Goal: Information Seeking & Learning: Learn about a topic

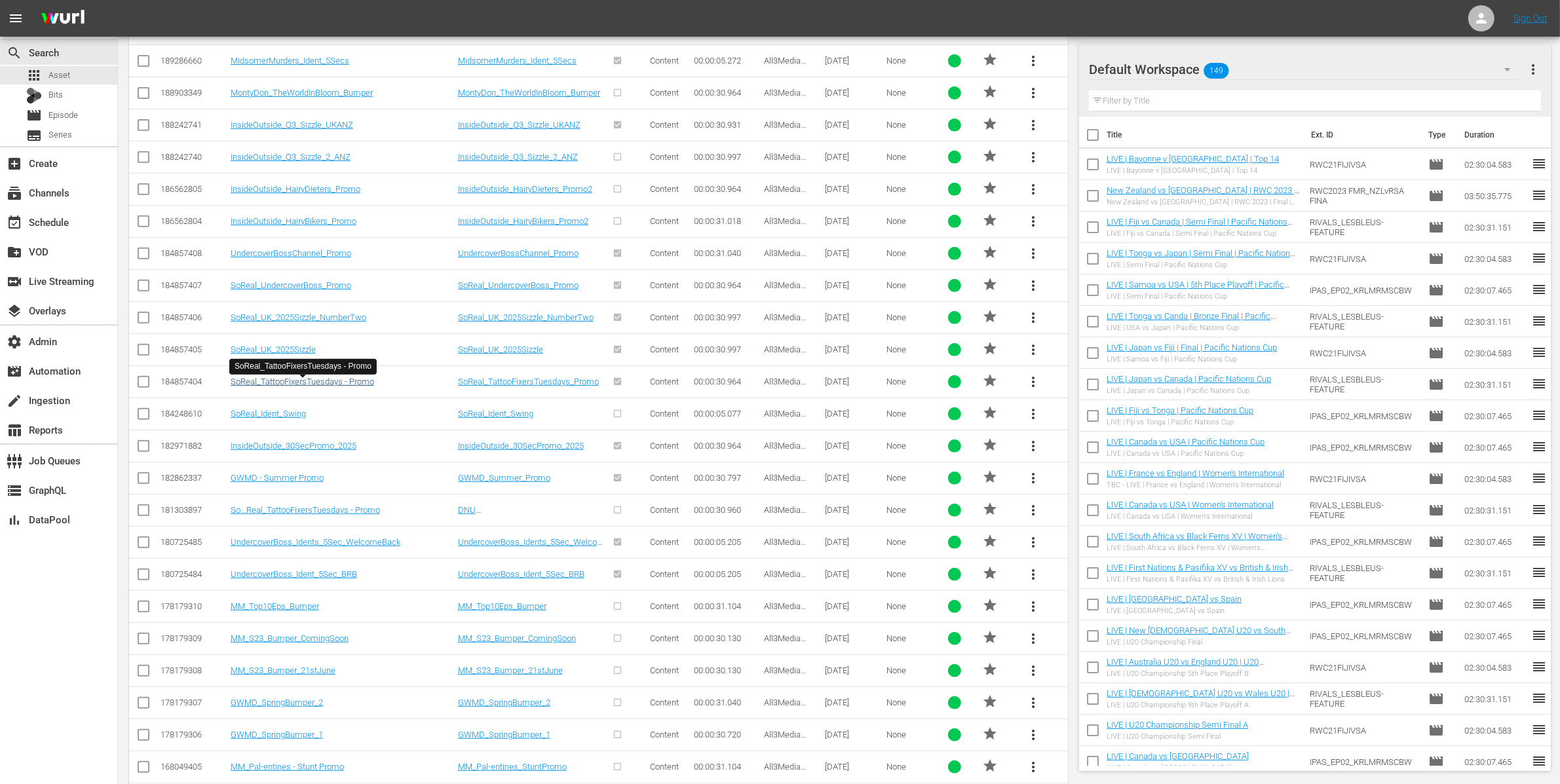
scroll to position [637, 0]
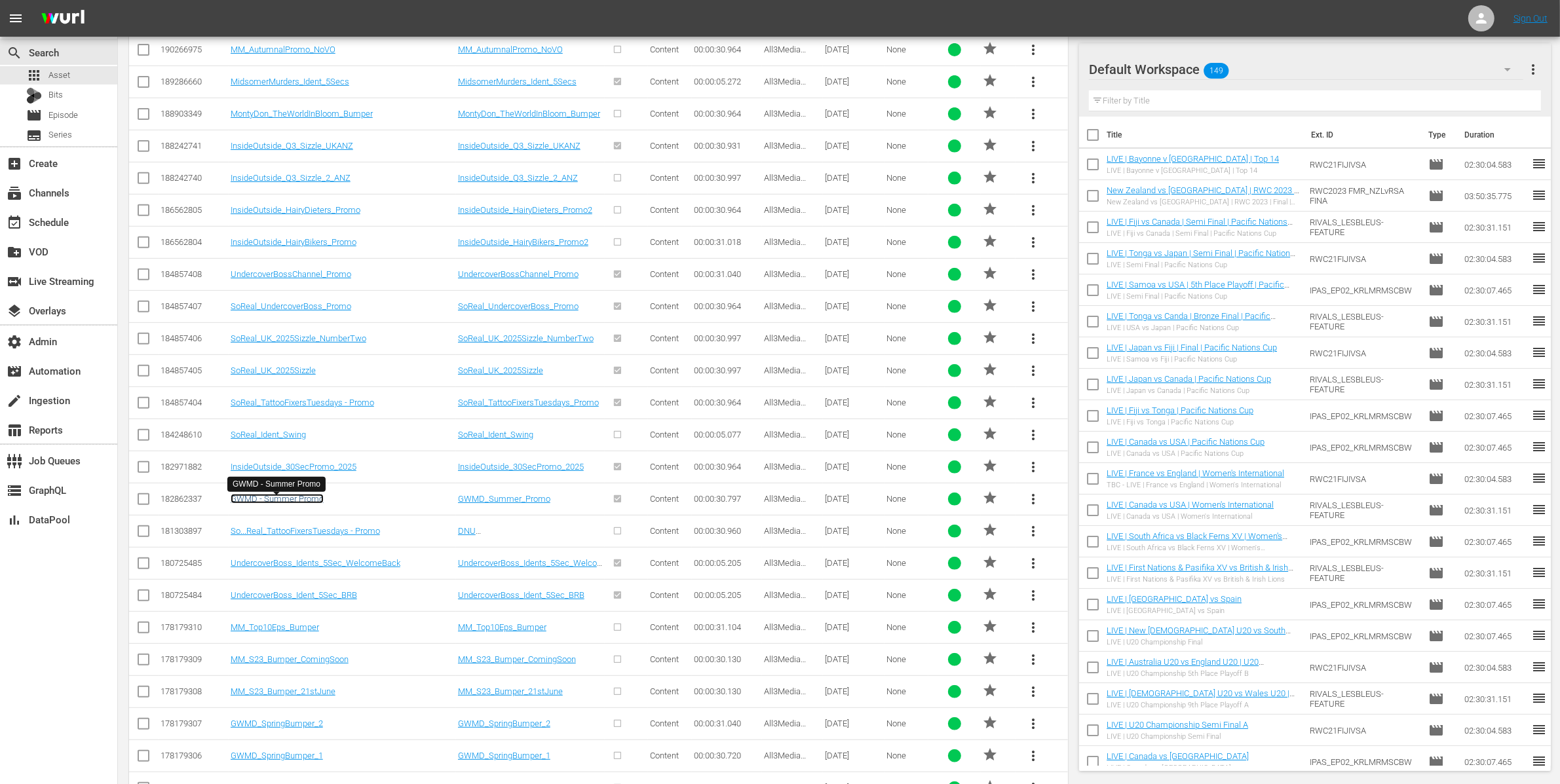
click at [308, 502] on link "GWMD - Summer Promo" at bounding box center [276, 498] width 93 height 10
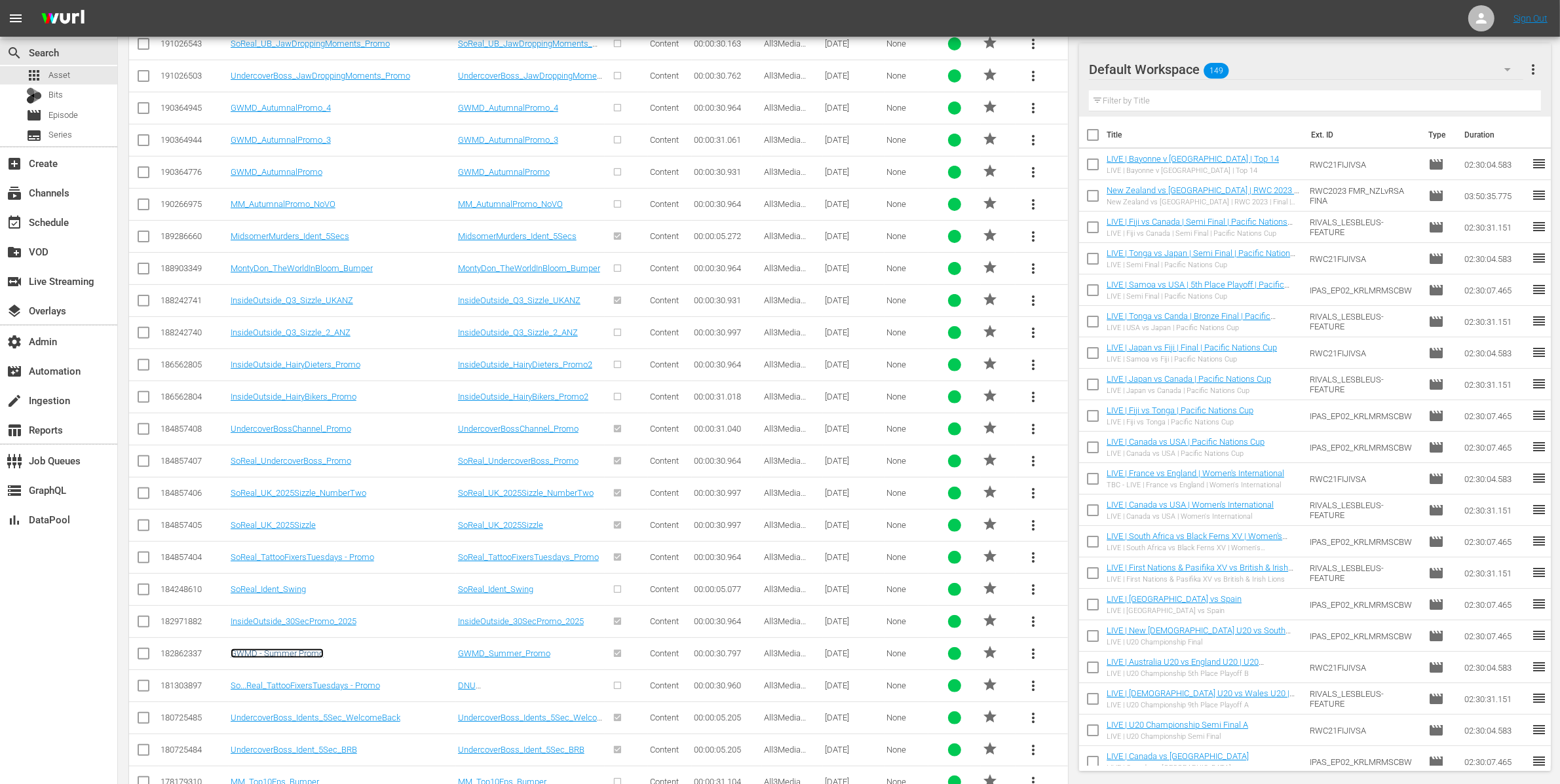
scroll to position [108, 0]
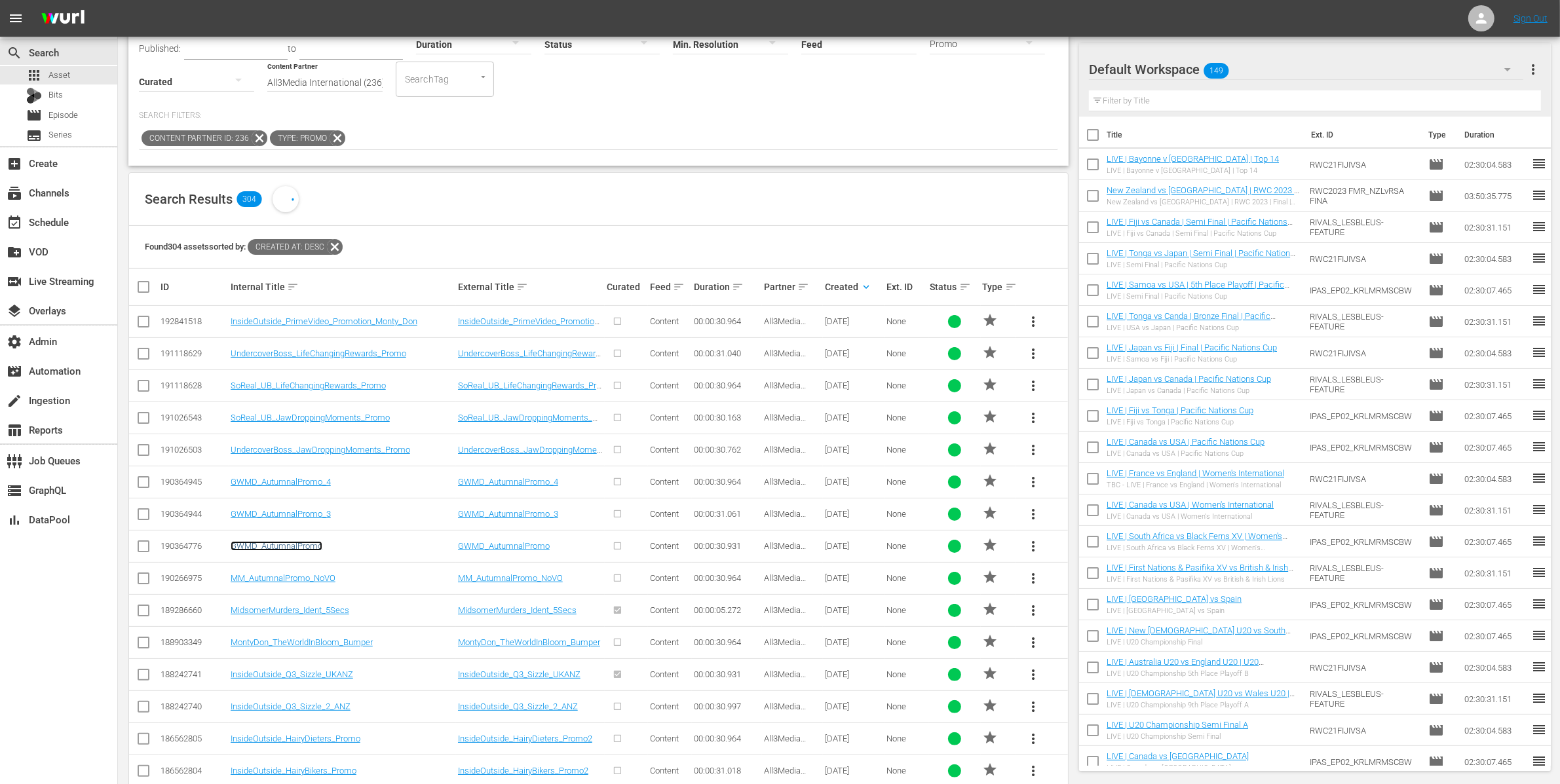
click at [292, 544] on link "GWMD_AutumnalPromo" at bounding box center [276, 545] width 92 height 10
click at [308, 513] on link "GWMD_AutumnalPromo_3" at bounding box center [280, 513] width 100 height 10
click at [320, 484] on link "GWMD_AutumnalPromo_4" at bounding box center [280, 481] width 100 height 10
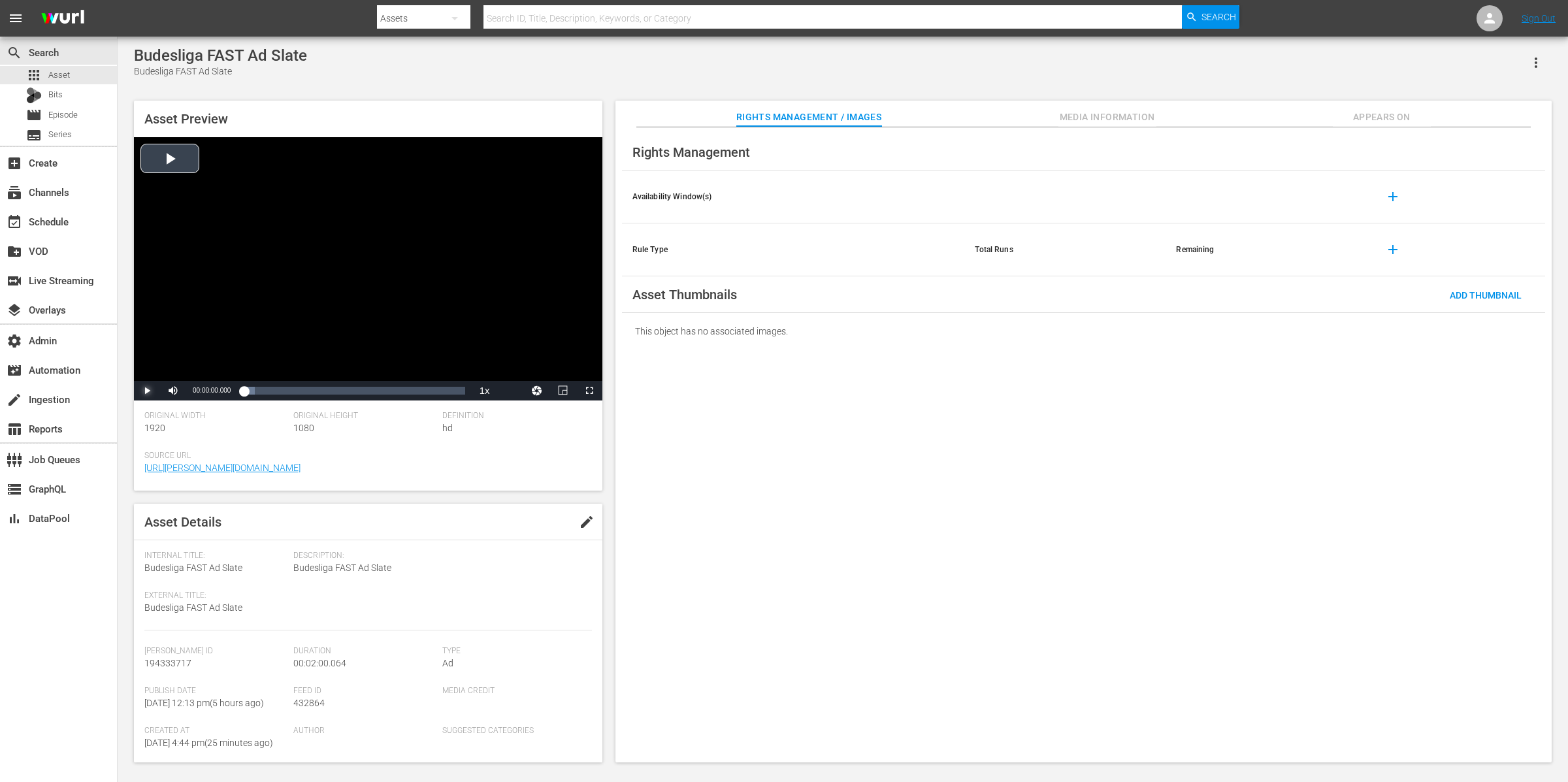
click at [147, 391] on span "Video Player" at bounding box center [147, 391] width 0 height 0
click at [1253, 115] on span "Appears On" at bounding box center [1381, 117] width 98 height 16
click at [1253, 111] on span "Appears On" at bounding box center [1381, 117] width 98 height 16
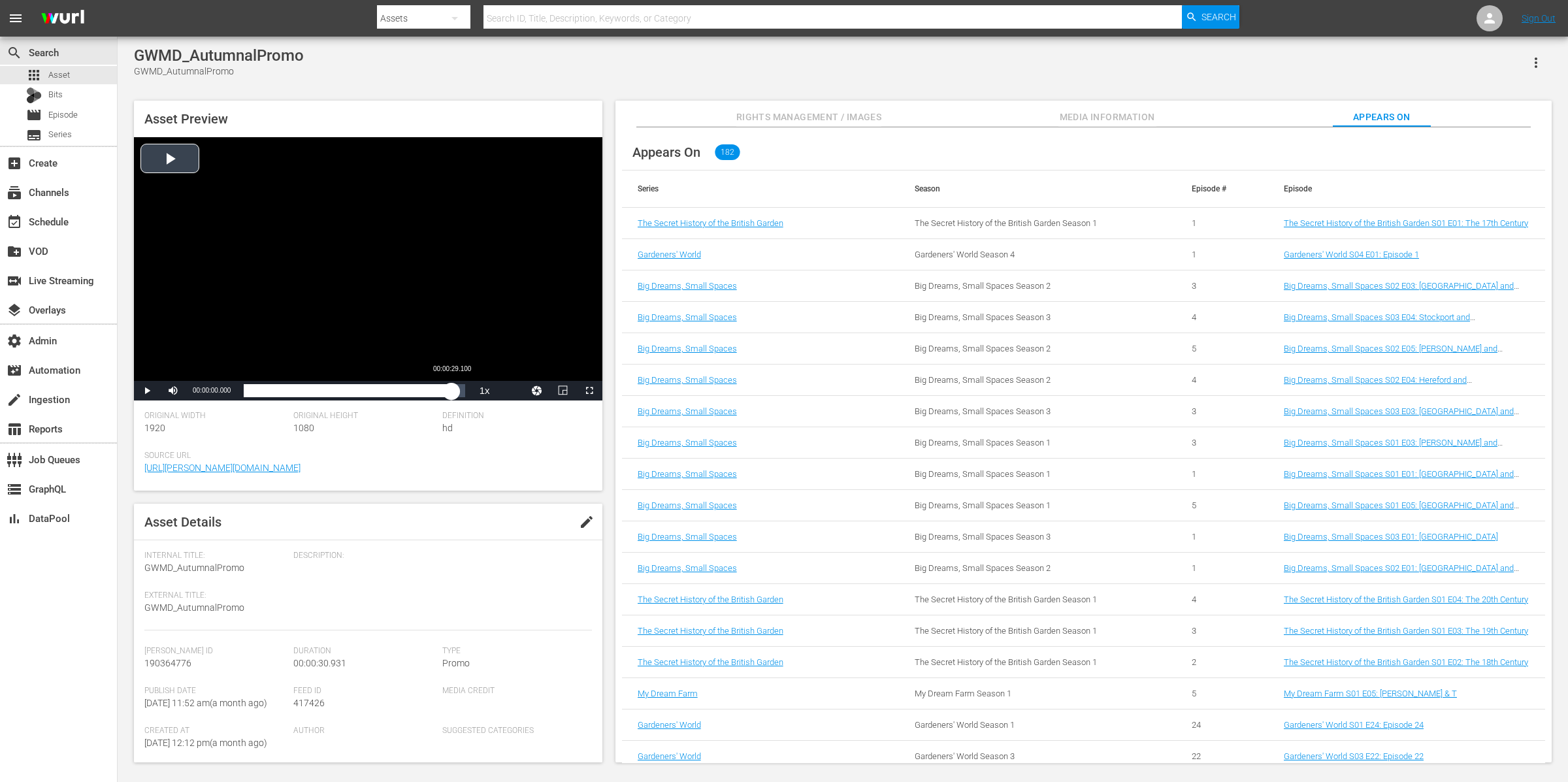
click at [451, 388] on div "Loaded : 18.90% 00:00:29.100 00:00:00.000" at bounding box center [353, 391] width 221 height 13
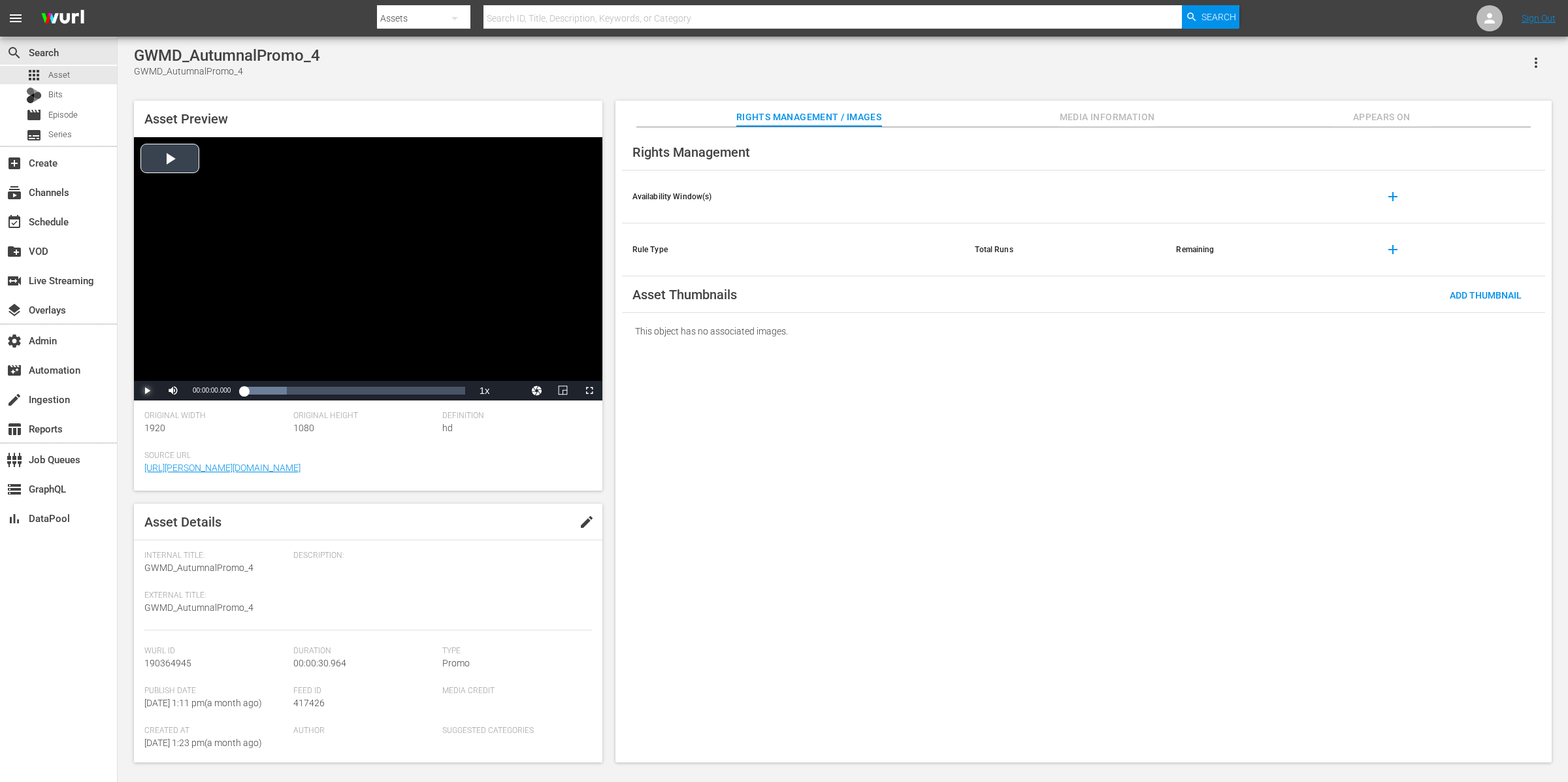
click at [147, 391] on span "Video Player" at bounding box center [147, 391] width 0 height 0
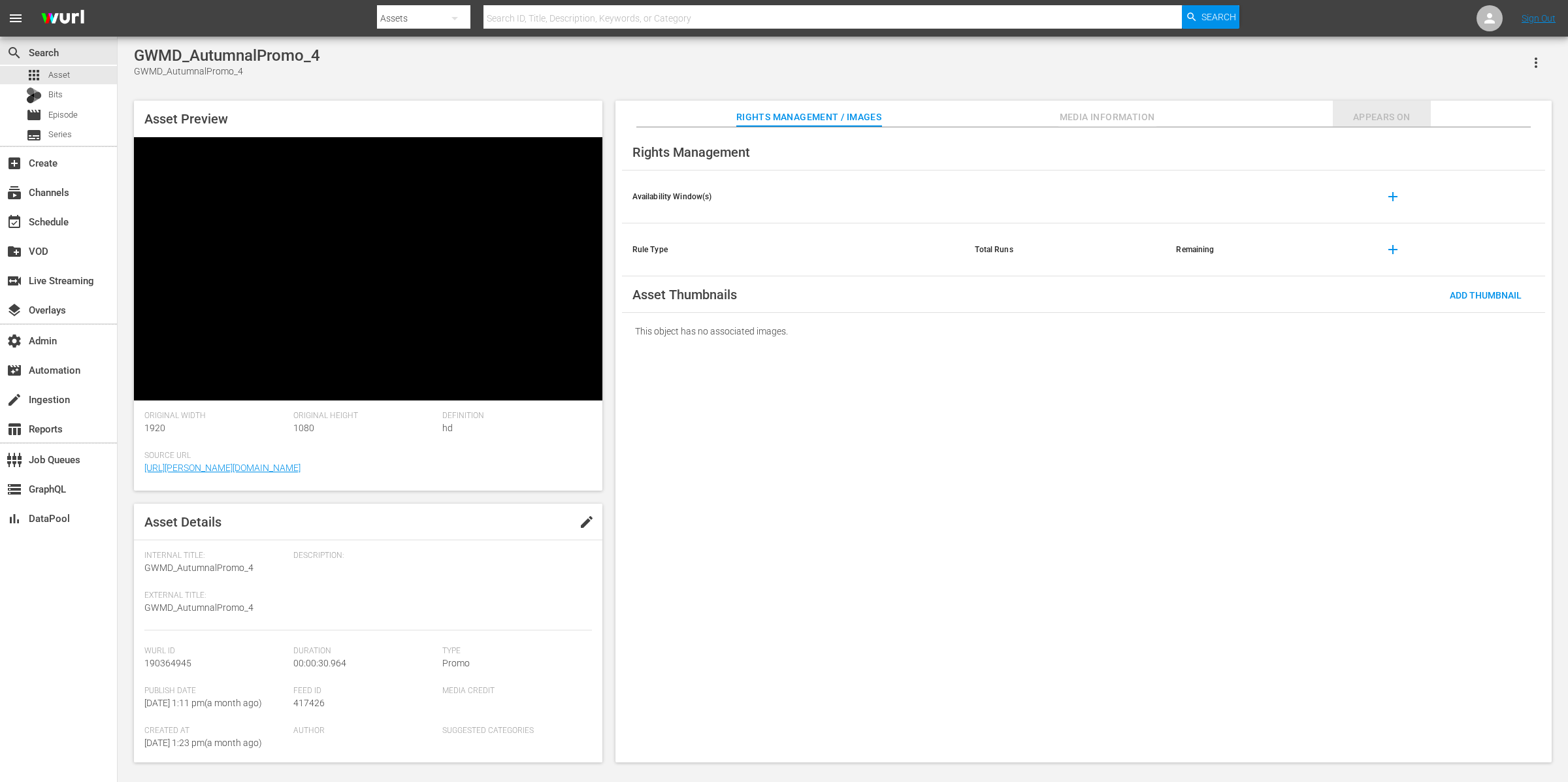
click at [1253, 116] on span "Appears On" at bounding box center [1381, 117] width 98 height 16
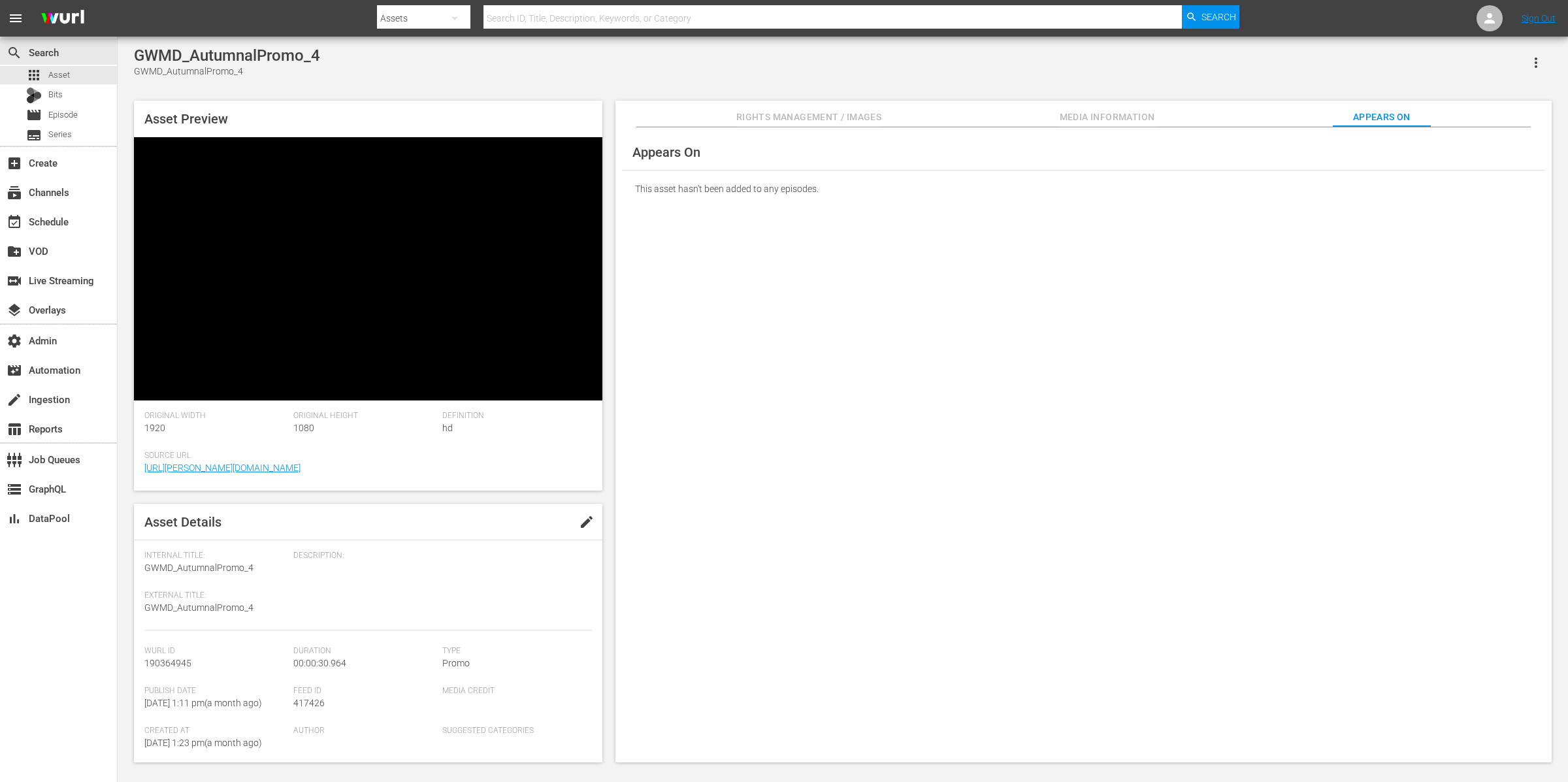
click at [1253, 115] on span "Appears On" at bounding box center [1381, 117] width 98 height 16
click at [585, 85] on div "GWMD_AutumnalPromo_4 GWMD_AutumnalPromo_4 Asset Preview Video Player is loading…" at bounding box center [842, 401] width 1431 height 710
click at [475, 89] on div "GWMD_AutumnalPromo_4 GWMD_AutumnalPromo_4 Asset Preview Video Player is loading…" at bounding box center [842, 401] width 1431 height 710
click at [455, 390] on div "00:00:29.681" at bounding box center [455, 391] width 1 height 13
click at [449, 391] on div "00:00:28.856" at bounding box center [449, 391] width 1 height 13
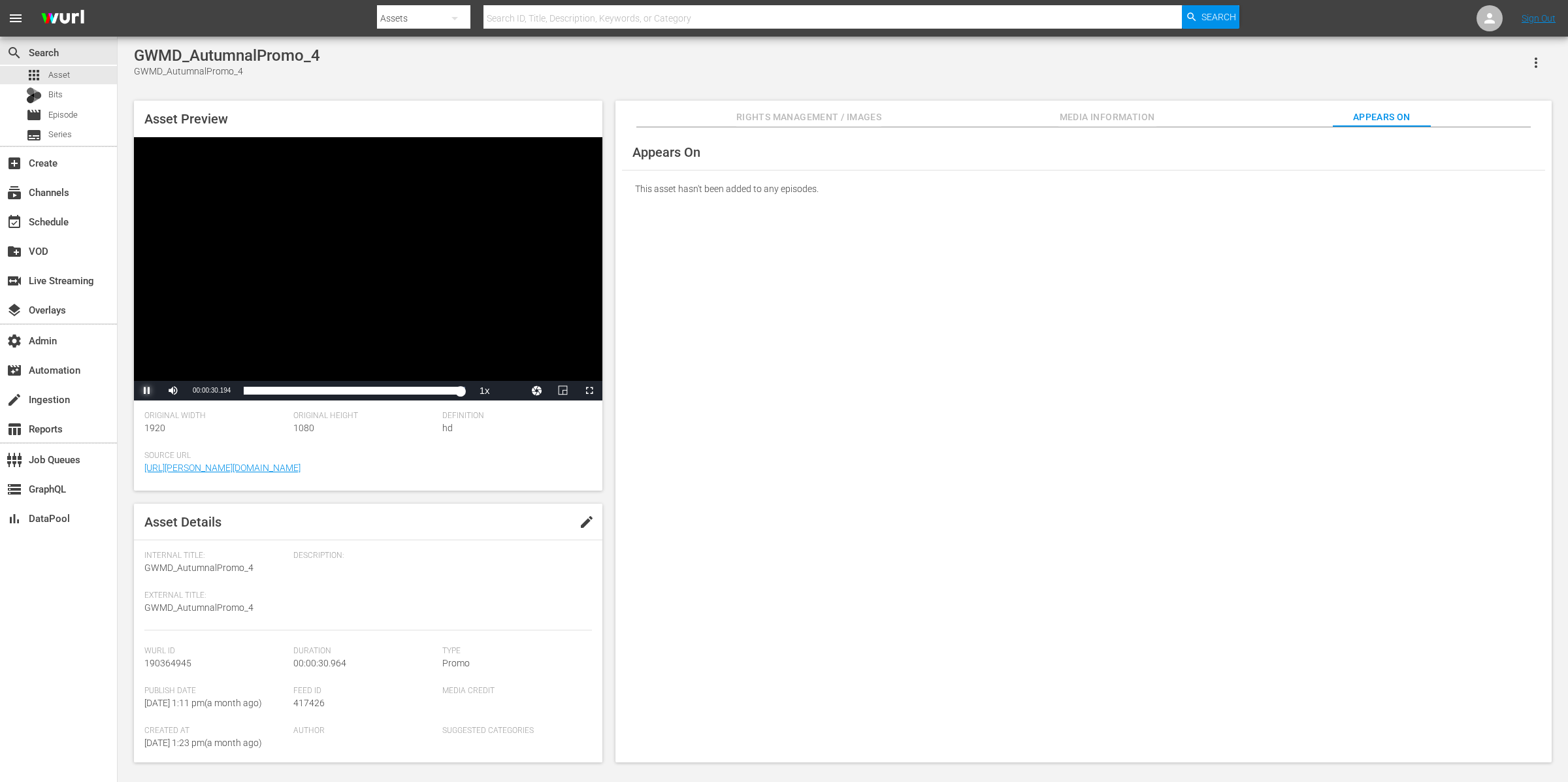
click at [147, 391] on span "Video Player" at bounding box center [147, 391] width 0 height 0
click at [783, 305] on div "Appears On This asset hasn't been added to any episodes." at bounding box center [1083, 445] width 936 height 635
click at [1253, 59] on div "GWMD_AutumnalPromo_4 GWMD_AutumnalPromo_4" at bounding box center [842, 62] width 1417 height 32
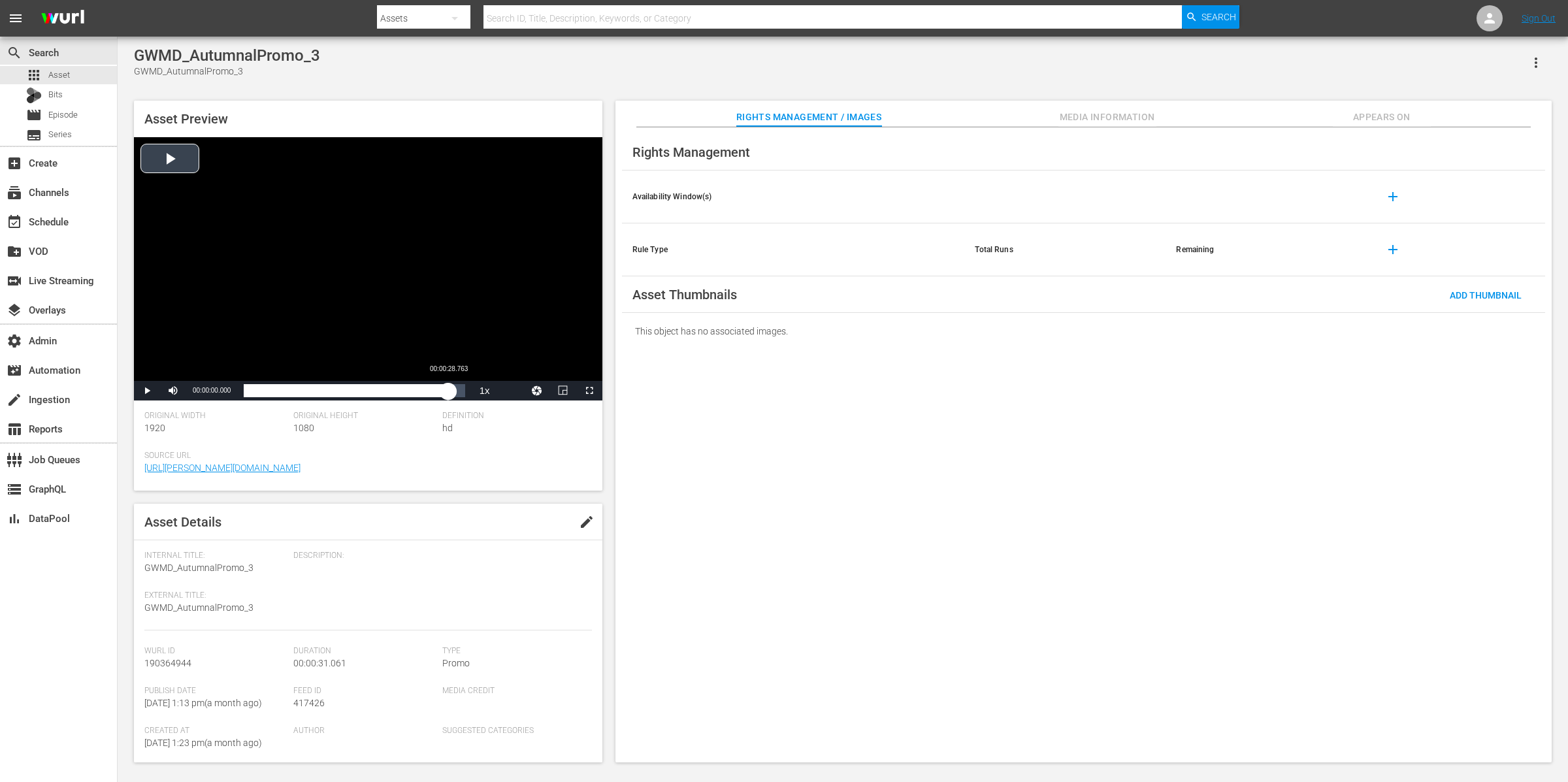
click at [448, 396] on div "Loaded : 18.76% 00:00:28.763 00:00:00.000" at bounding box center [353, 391] width 221 height 13
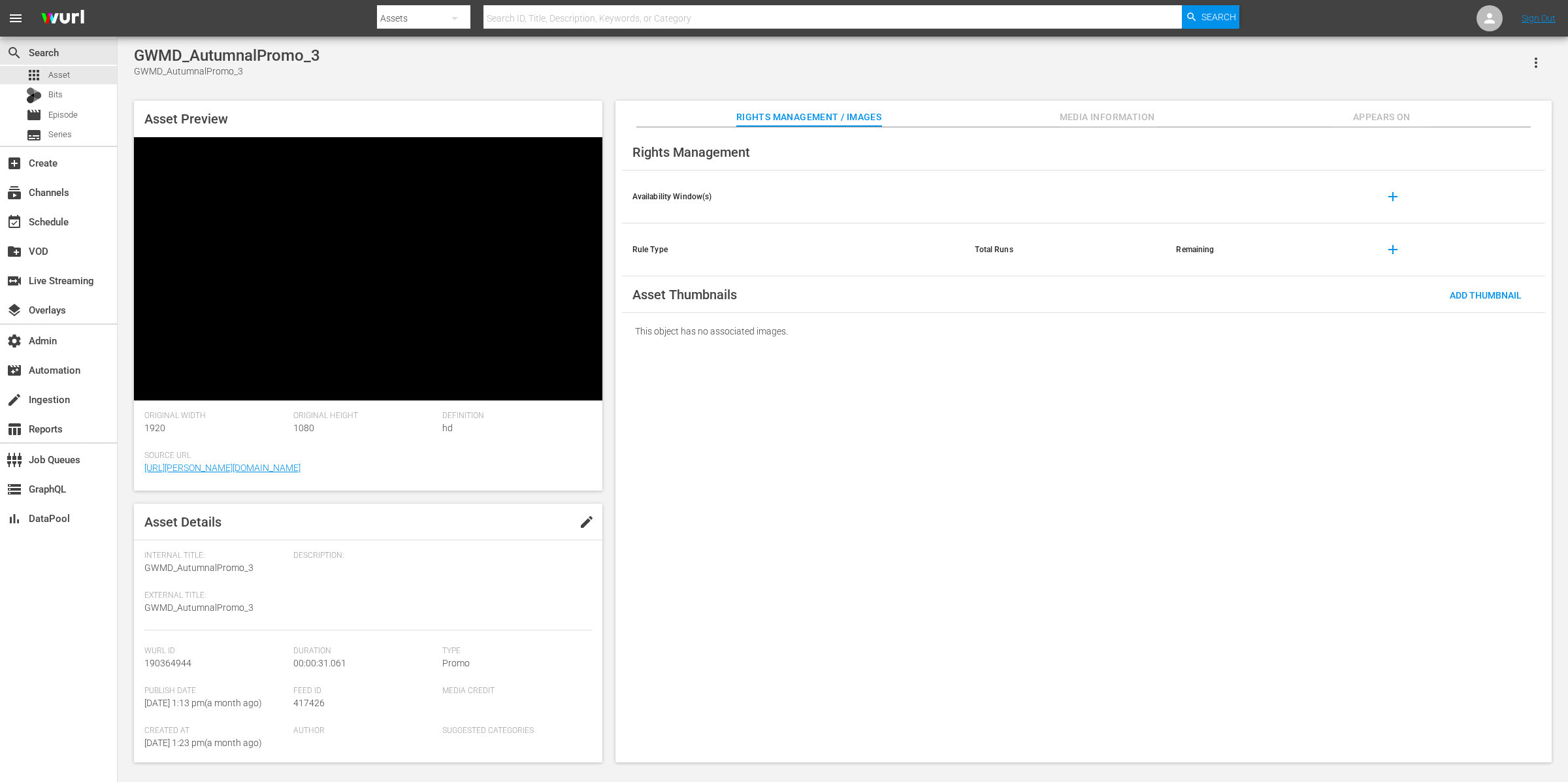
click at [1253, 114] on span "Appears On" at bounding box center [1381, 117] width 98 height 16
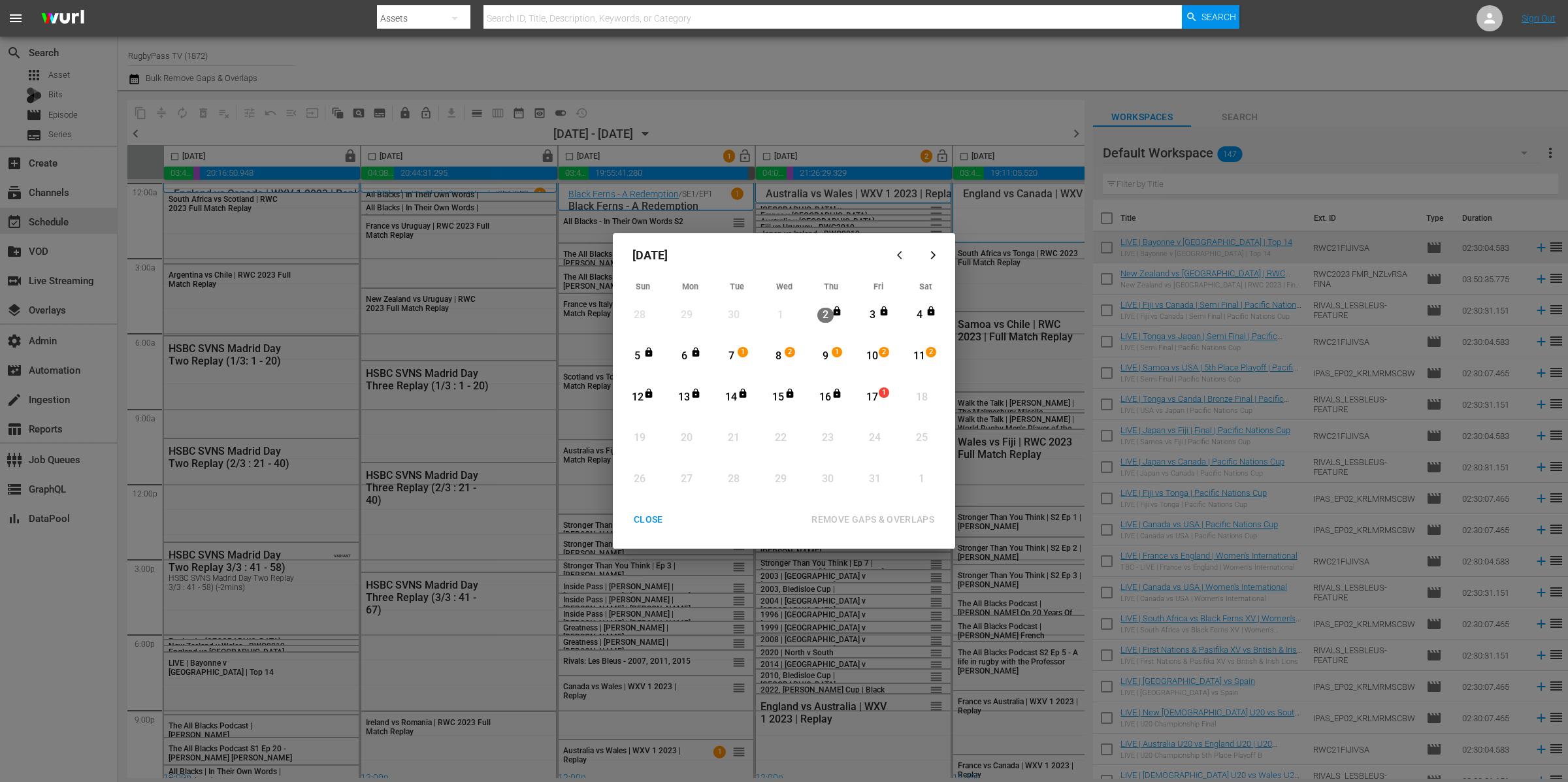
click at [646, 520] on div "CLOSE" at bounding box center [648, 520] width 50 height 16
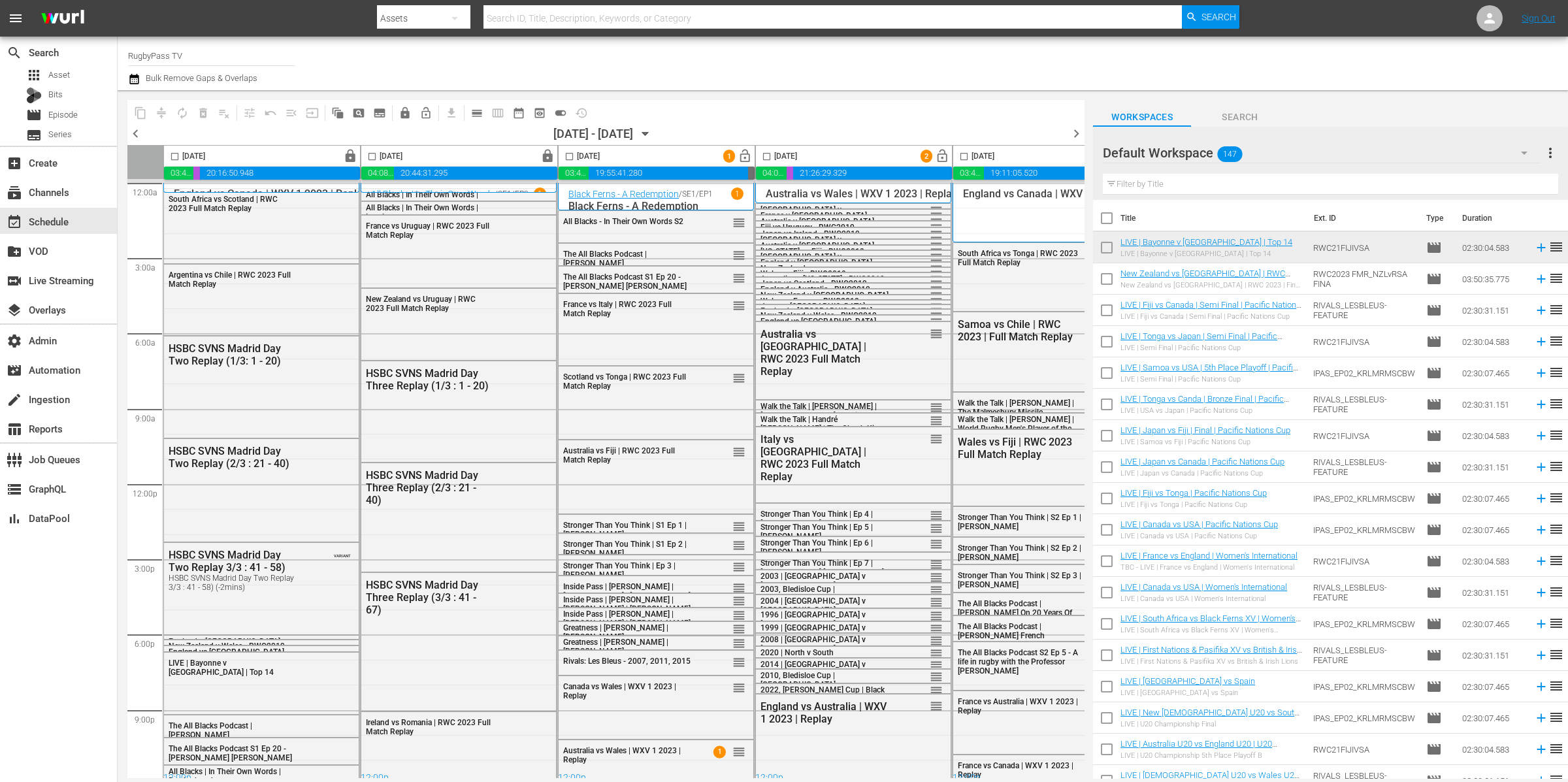
click at [483, 117] on button "calendar_view_day_outlined" at bounding box center [476, 113] width 21 height 21
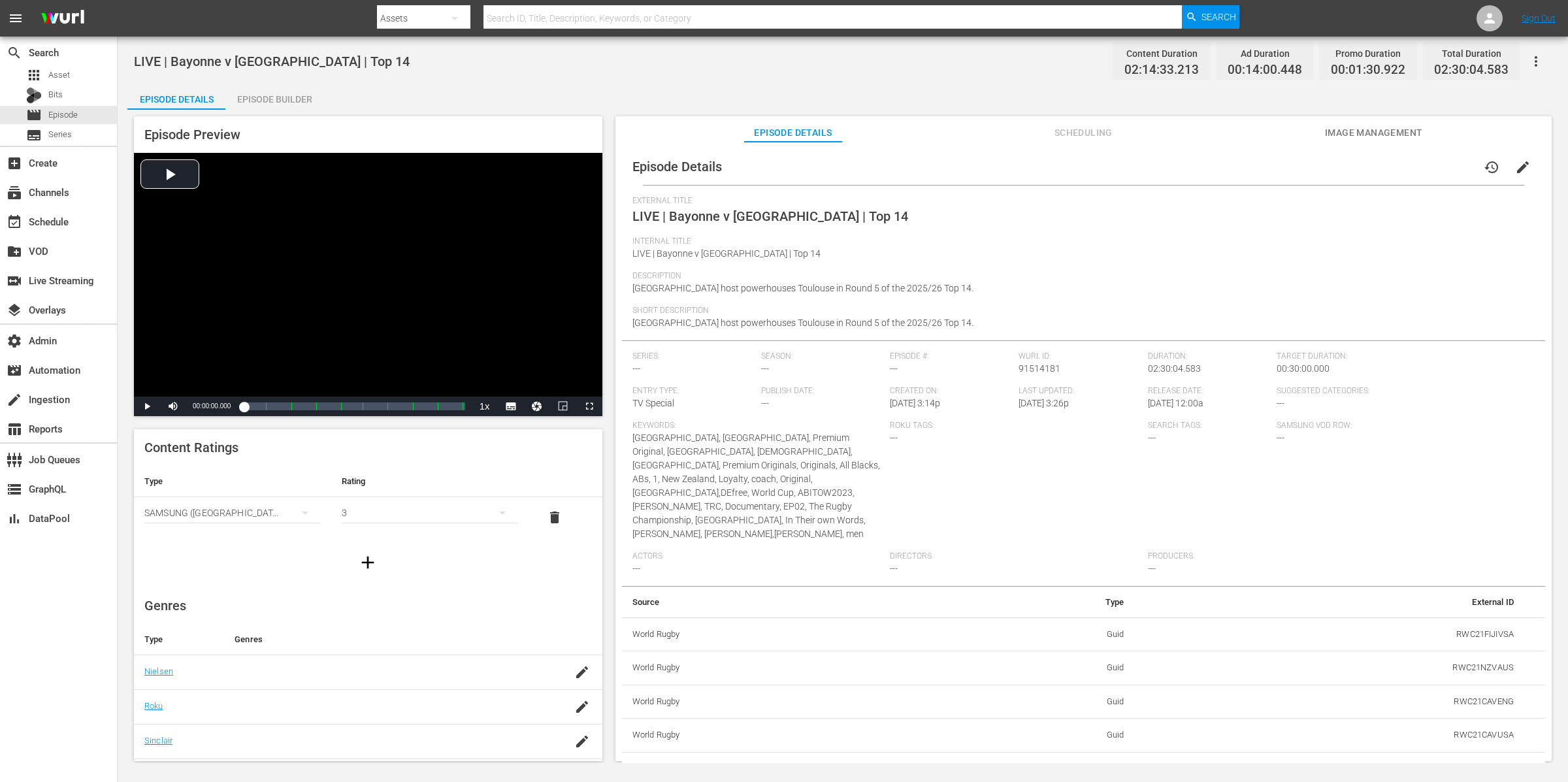
click at [1103, 136] on span "Scheduling" at bounding box center [1083, 133] width 98 height 16
